Goal: Ask a question: Seek information or help from site administrators or community

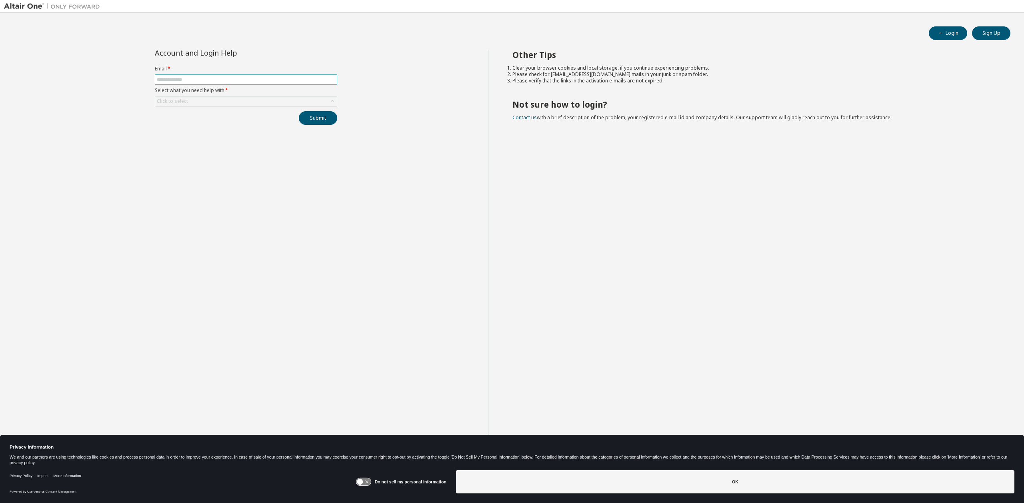
click at [196, 80] on input "text" at bounding box center [246, 79] width 178 height 6
type input "**********"
click at [331, 102] on icon at bounding box center [333, 101] width 8 height 8
click at [198, 153] on li "My account is locked" at bounding box center [246, 155] width 180 height 10
